Goal: Register for event/course

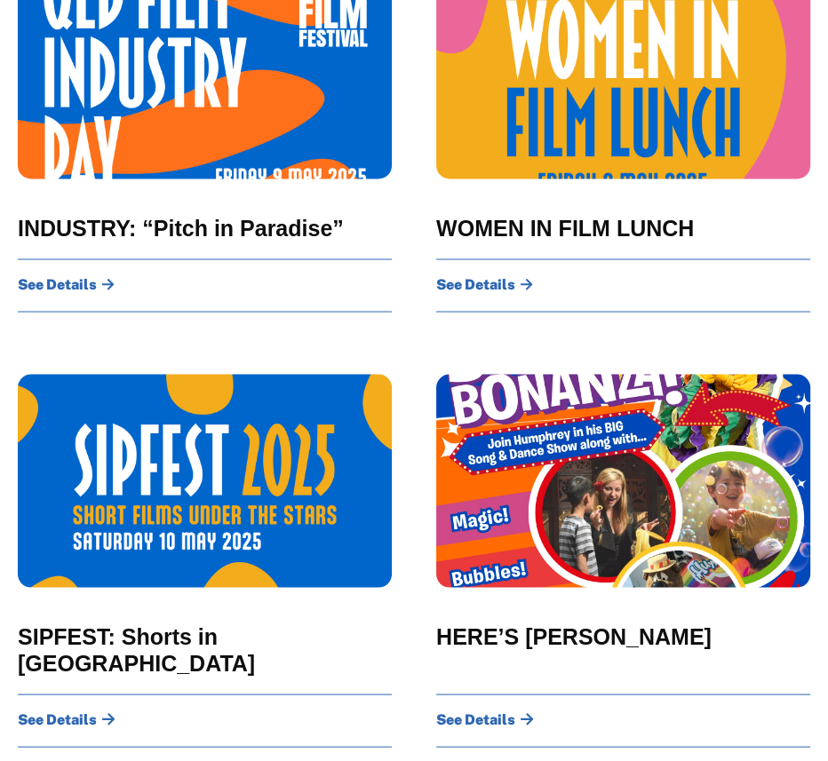
scroll to position [2088, 0]
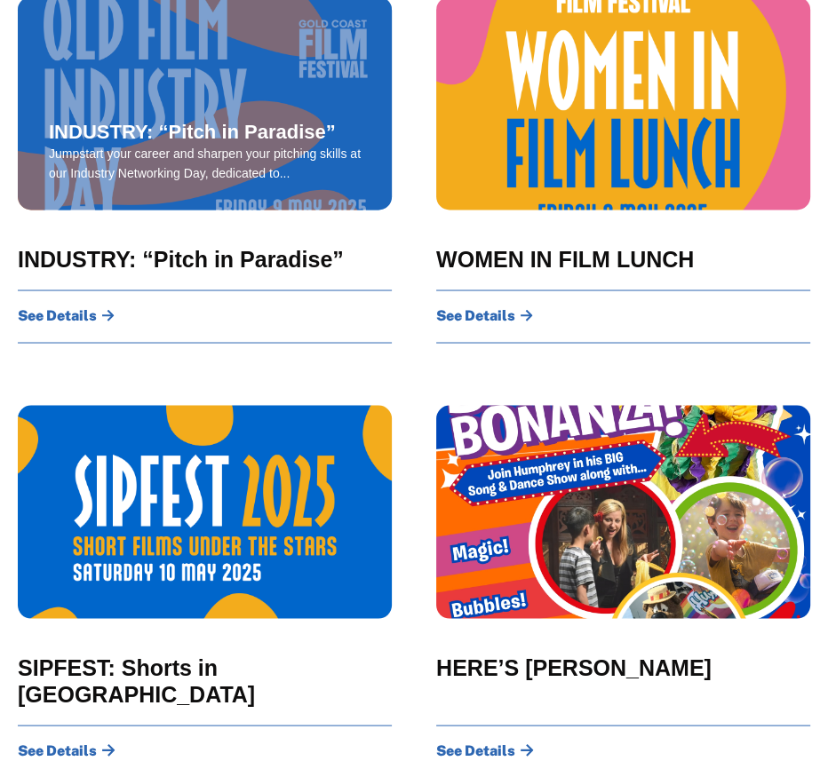
click at [212, 136] on span "INDUSTRY: “Pitch in Paradise”" at bounding box center [192, 132] width 287 height 23
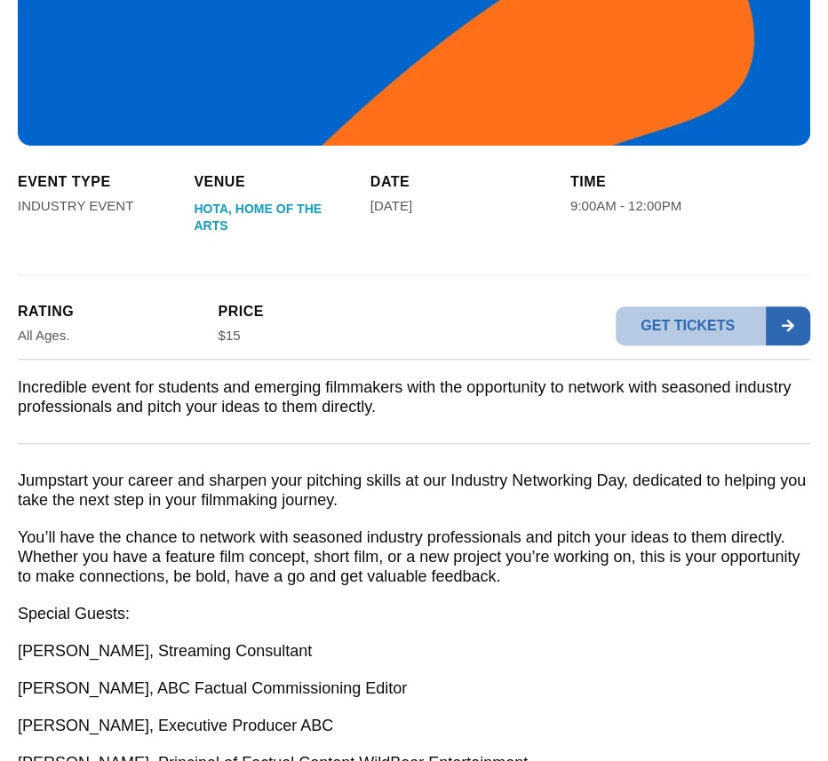
scroll to position [933, 0]
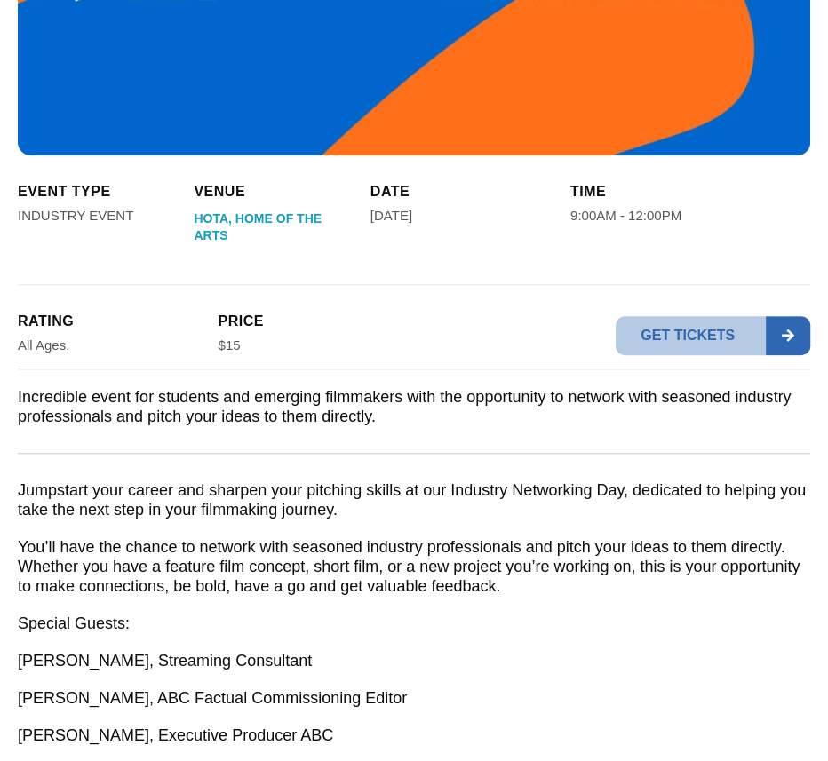
click at [393, 205] on div "Date May 9, 2025" at bounding box center [461, 220] width 182 height 76
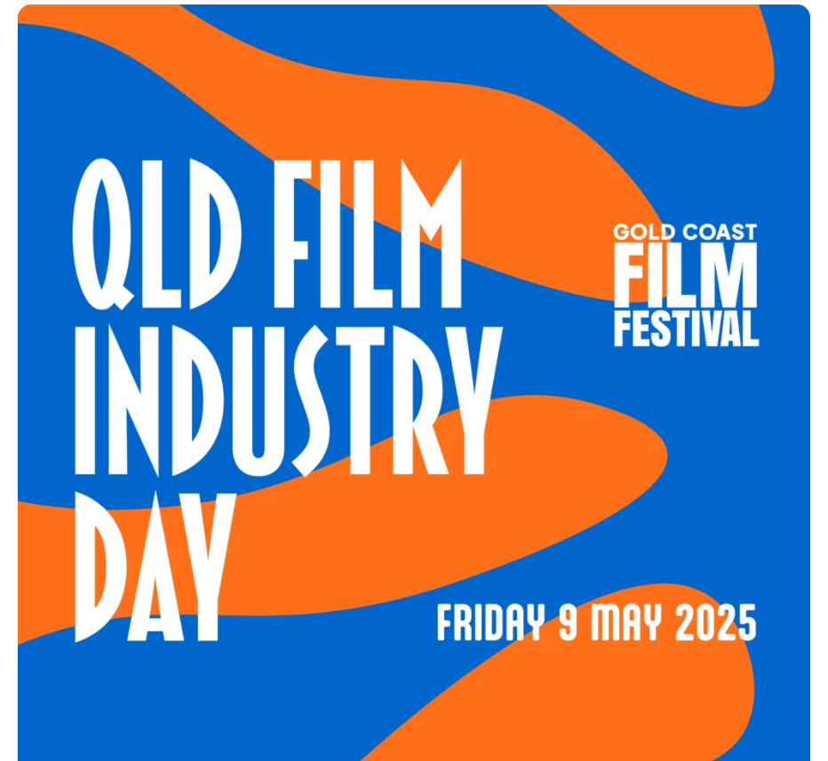
scroll to position [0, 0]
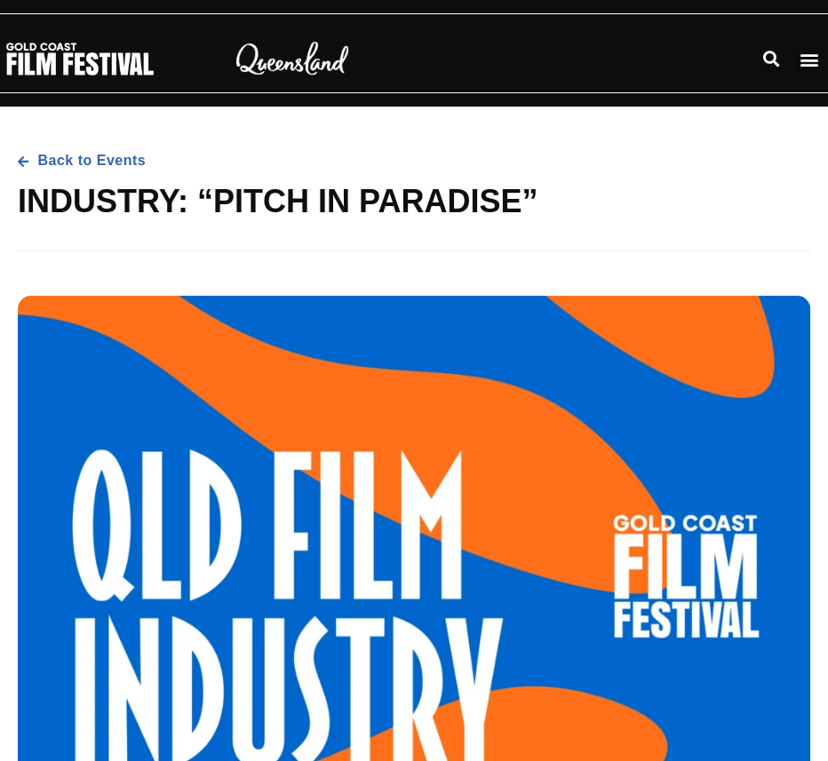
click at [806, 58] on icon "Menu Toggle" at bounding box center [809, 60] width 20 height 20
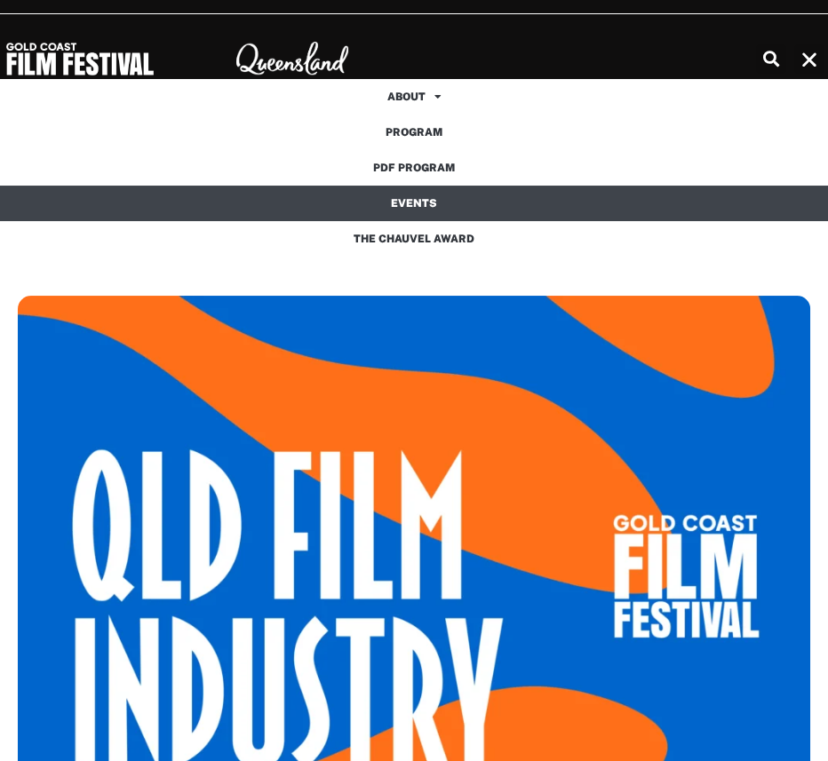
click at [418, 199] on link "Events" at bounding box center [414, 204] width 828 height 36
